Goal: Task Accomplishment & Management: Manage account settings

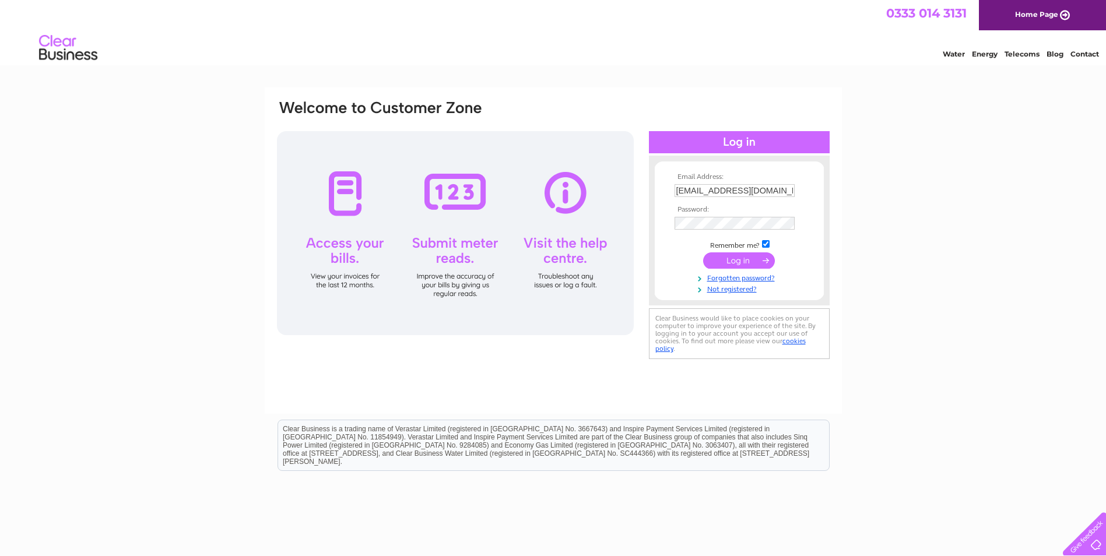
click at [778, 194] on input "accounts@llanepubs.co.uk" at bounding box center [734, 190] width 120 height 13
type input "accounts@llaneletsplay.co.uk"
click at [720, 264] on input "submit" at bounding box center [739, 260] width 72 height 16
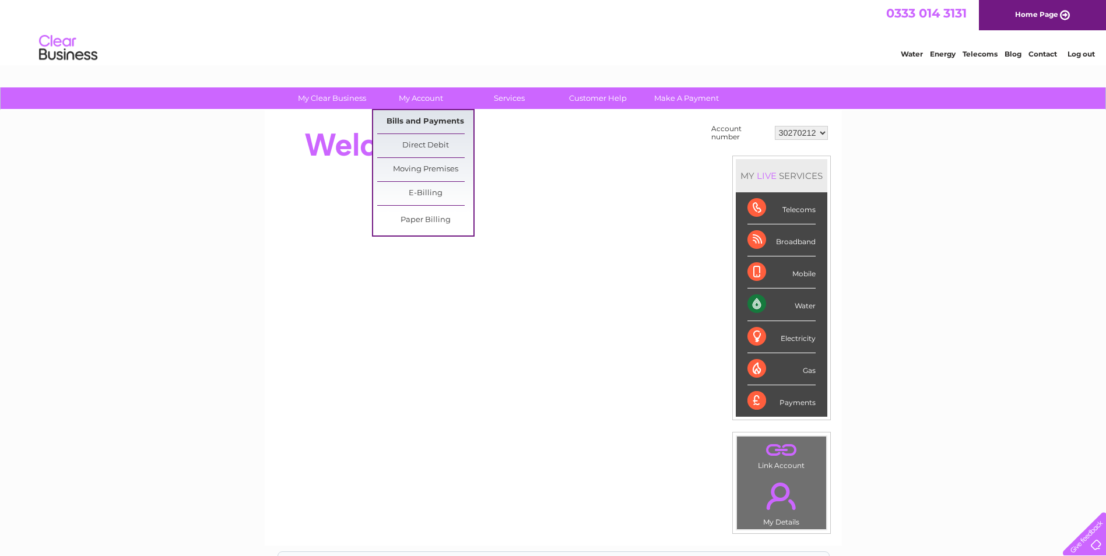
click at [428, 122] on link "Bills and Payments" at bounding box center [425, 121] width 96 height 23
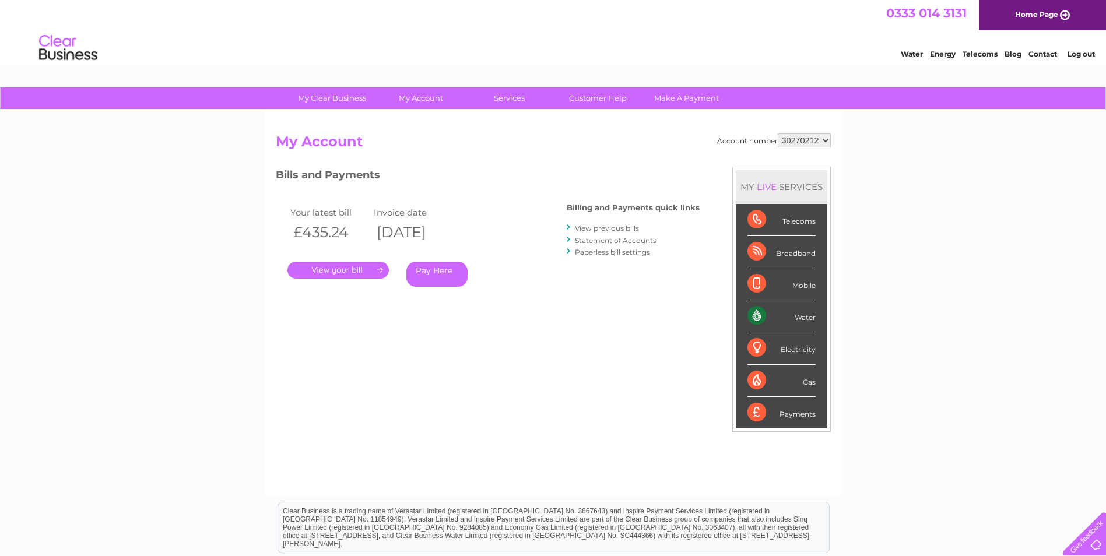
click at [344, 268] on link "." at bounding box center [337, 270] width 101 height 17
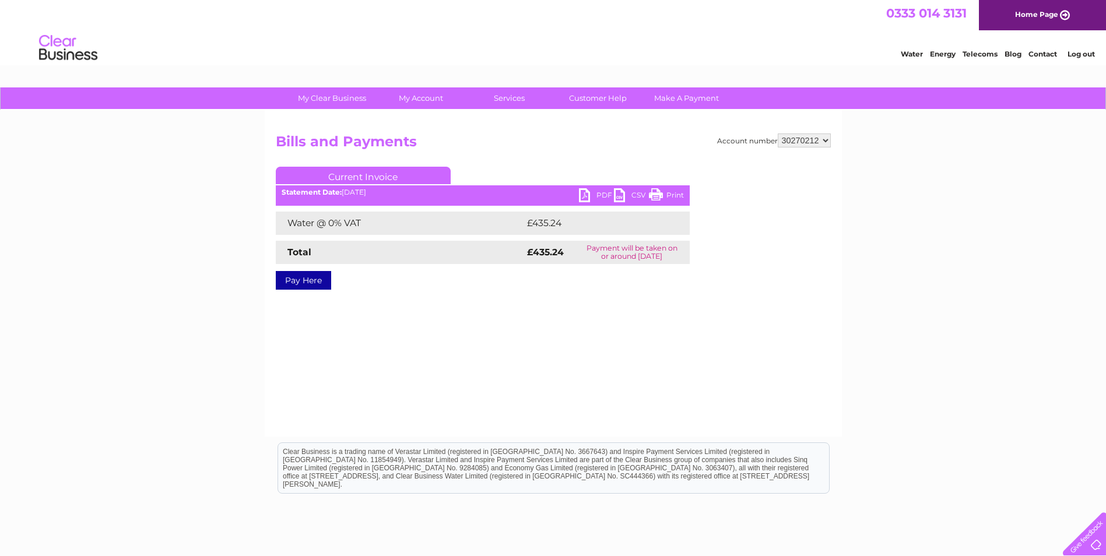
click at [588, 195] on link "PDF" at bounding box center [596, 196] width 35 height 17
